Goal: Book appointment/travel/reservation

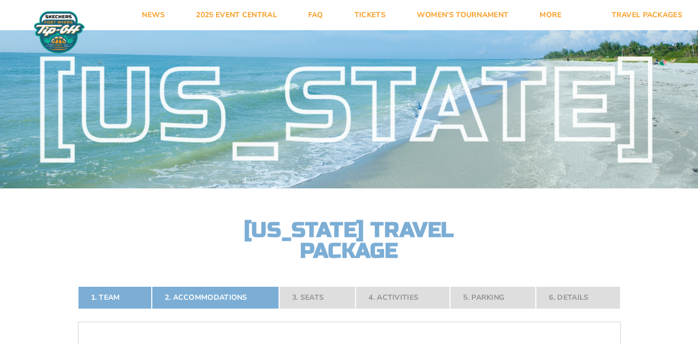
select select "4 Adults"
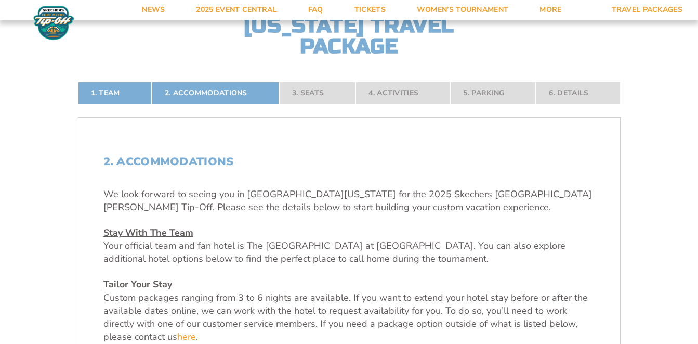
scroll to position [206, 0]
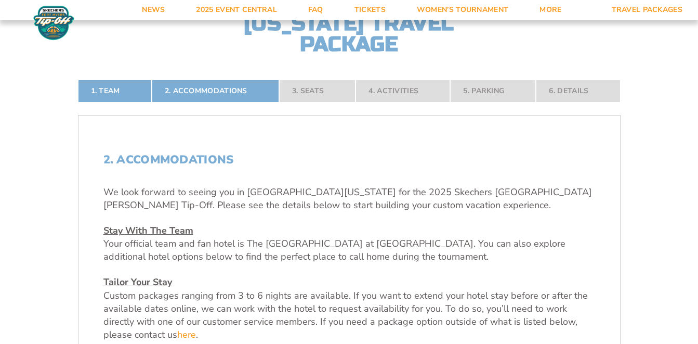
click at [234, 160] on h2 "2. Accommodations" at bounding box center [349, 160] width 492 height 14
click at [232, 156] on h2 "2. Accommodations" at bounding box center [349, 160] width 492 height 14
click at [232, 159] on h2 "2. Accommodations" at bounding box center [349, 160] width 492 height 14
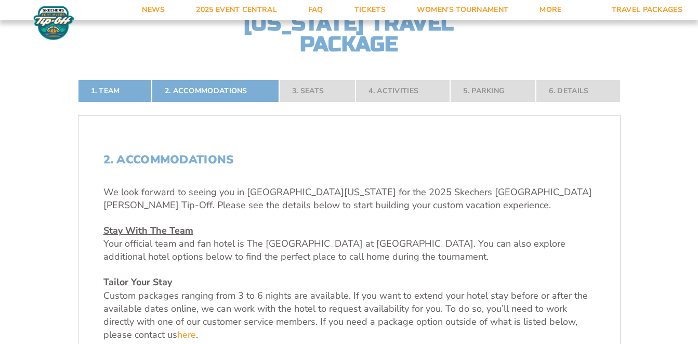
click at [232, 159] on h2 "2. Accommodations" at bounding box center [349, 160] width 492 height 14
click at [249, 162] on h2 "2. Accommodations" at bounding box center [349, 160] width 492 height 14
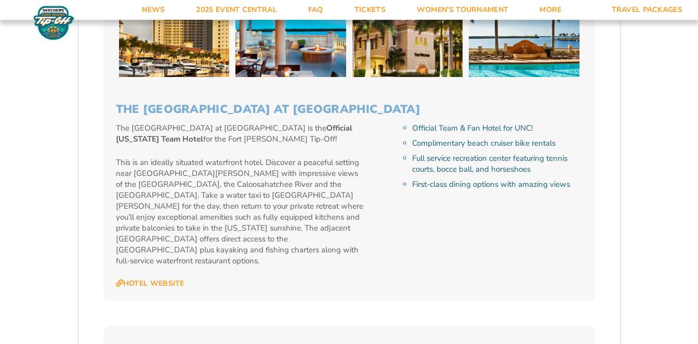
scroll to position [1080, 0]
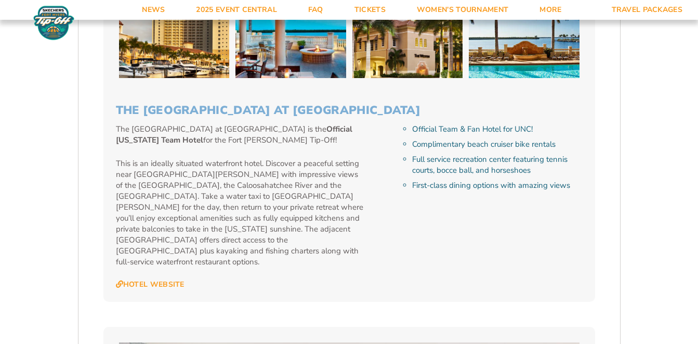
click at [286, 139] on p "The [GEOGRAPHIC_DATA] at [GEOGRAPHIC_DATA] is the Official [US_STATE] Team Hote…" at bounding box center [240, 135] width 249 height 22
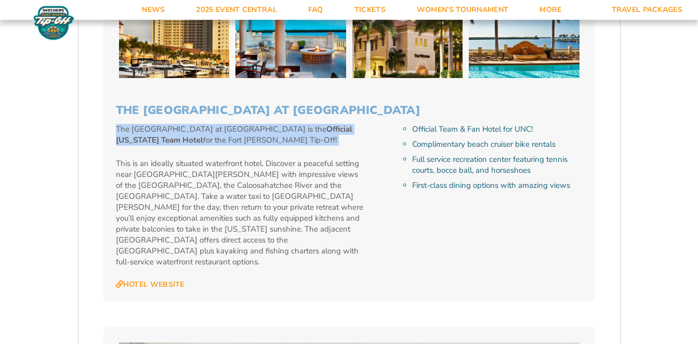
click at [286, 139] on p "The [GEOGRAPHIC_DATA] at [GEOGRAPHIC_DATA] is the Official [US_STATE] Team Hote…" at bounding box center [240, 135] width 249 height 22
click at [287, 139] on p "The [GEOGRAPHIC_DATA] at [GEOGRAPHIC_DATA] is the Official [US_STATE] Team Hote…" at bounding box center [240, 135] width 249 height 22
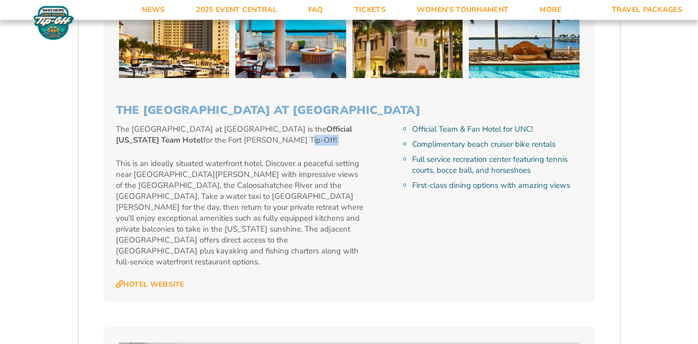
click at [287, 139] on p "The [GEOGRAPHIC_DATA] at [GEOGRAPHIC_DATA] is the Official [US_STATE] Team Hote…" at bounding box center [240, 135] width 249 height 22
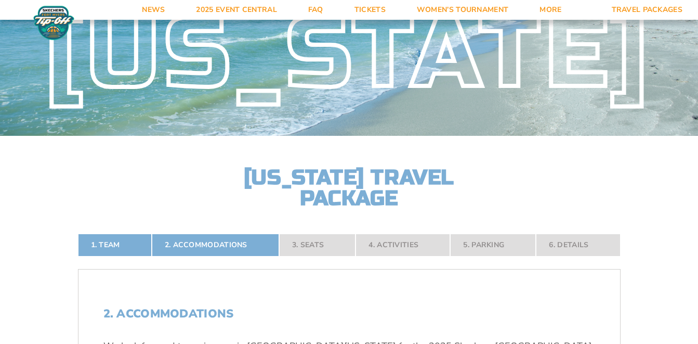
scroll to position [0, 0]
